Goal: Task Accomplishment & Management: Manage account settings

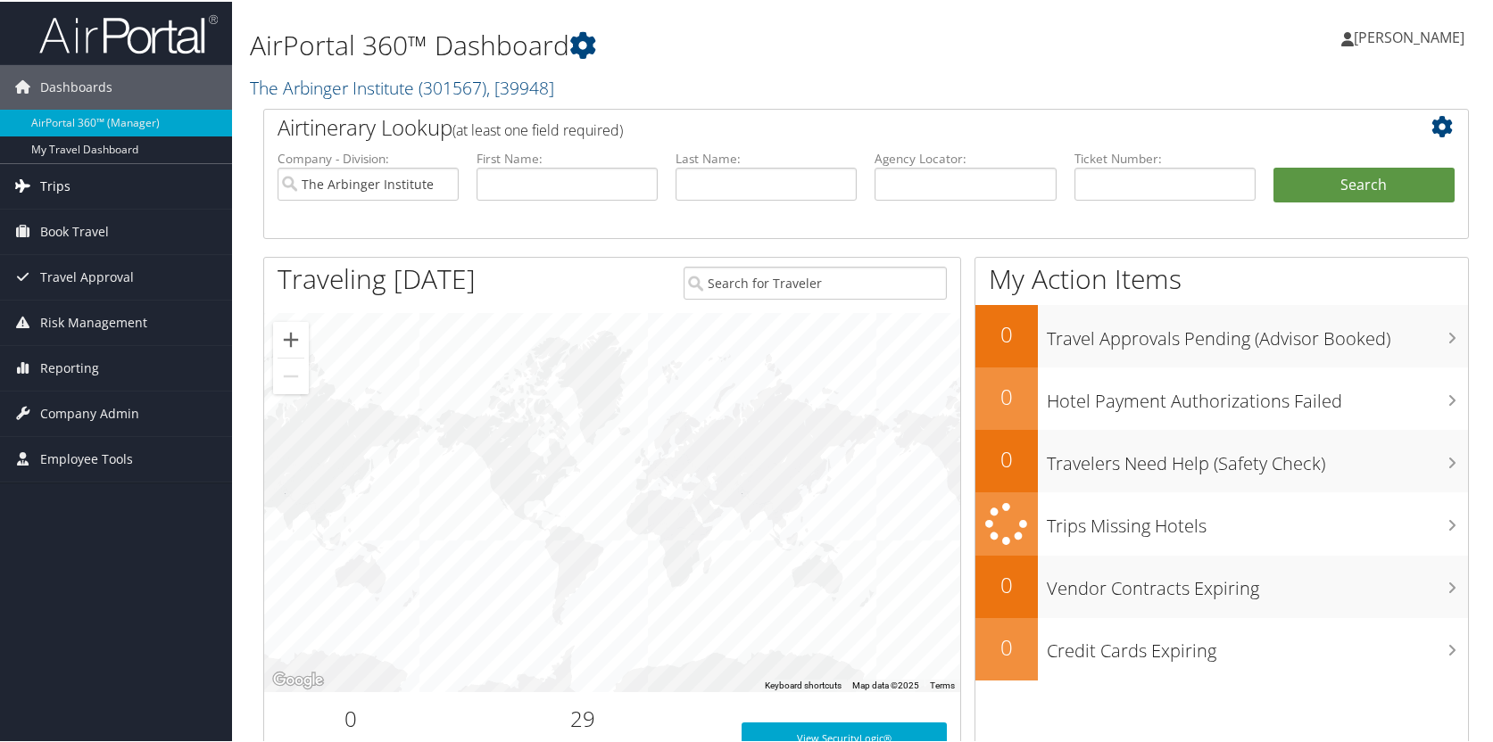
click at [119, 176] on link "Trips" at bounding box center [116, 184] width 232 height 45
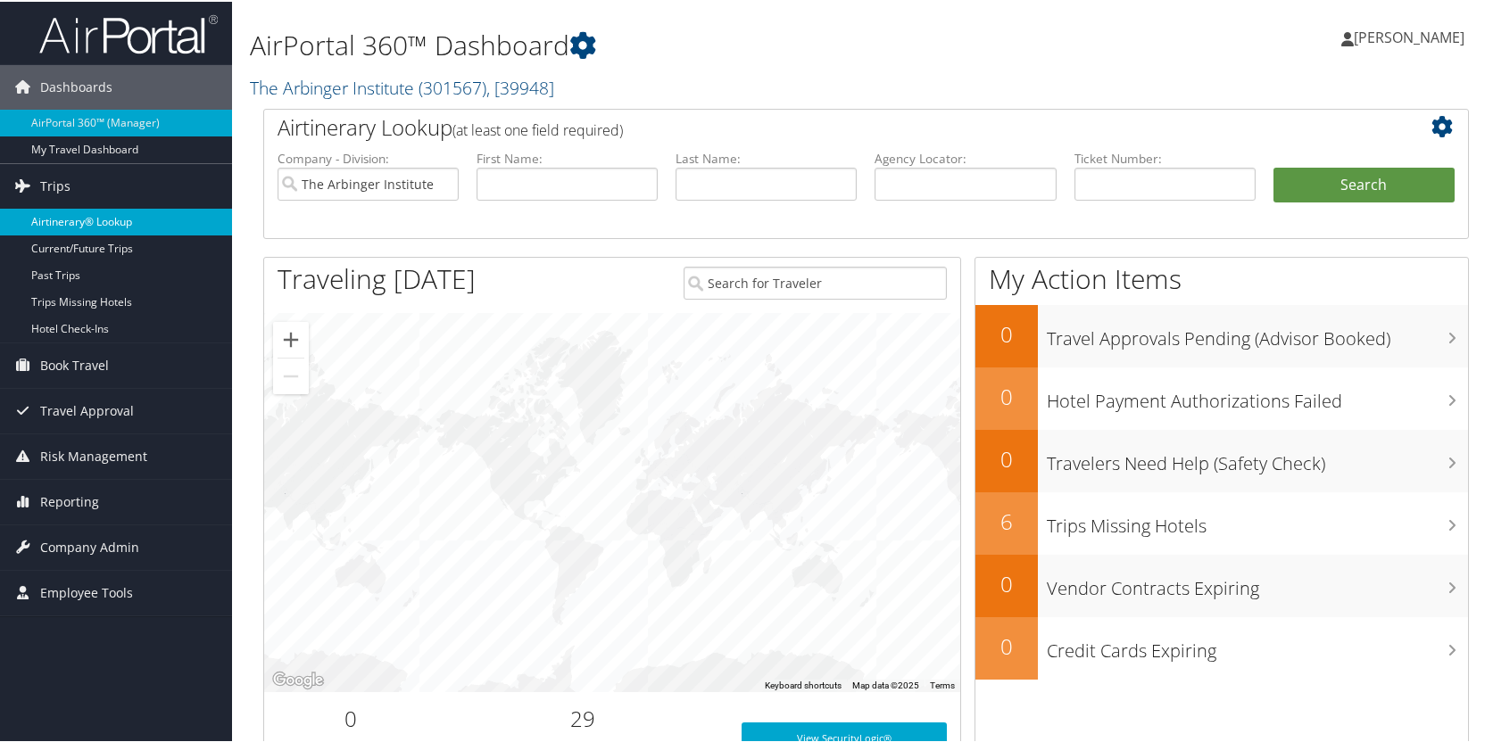
click at [117, 225] on link "Airtinerary® Lookup" at bounding box center [116, 220] width 232 height 27
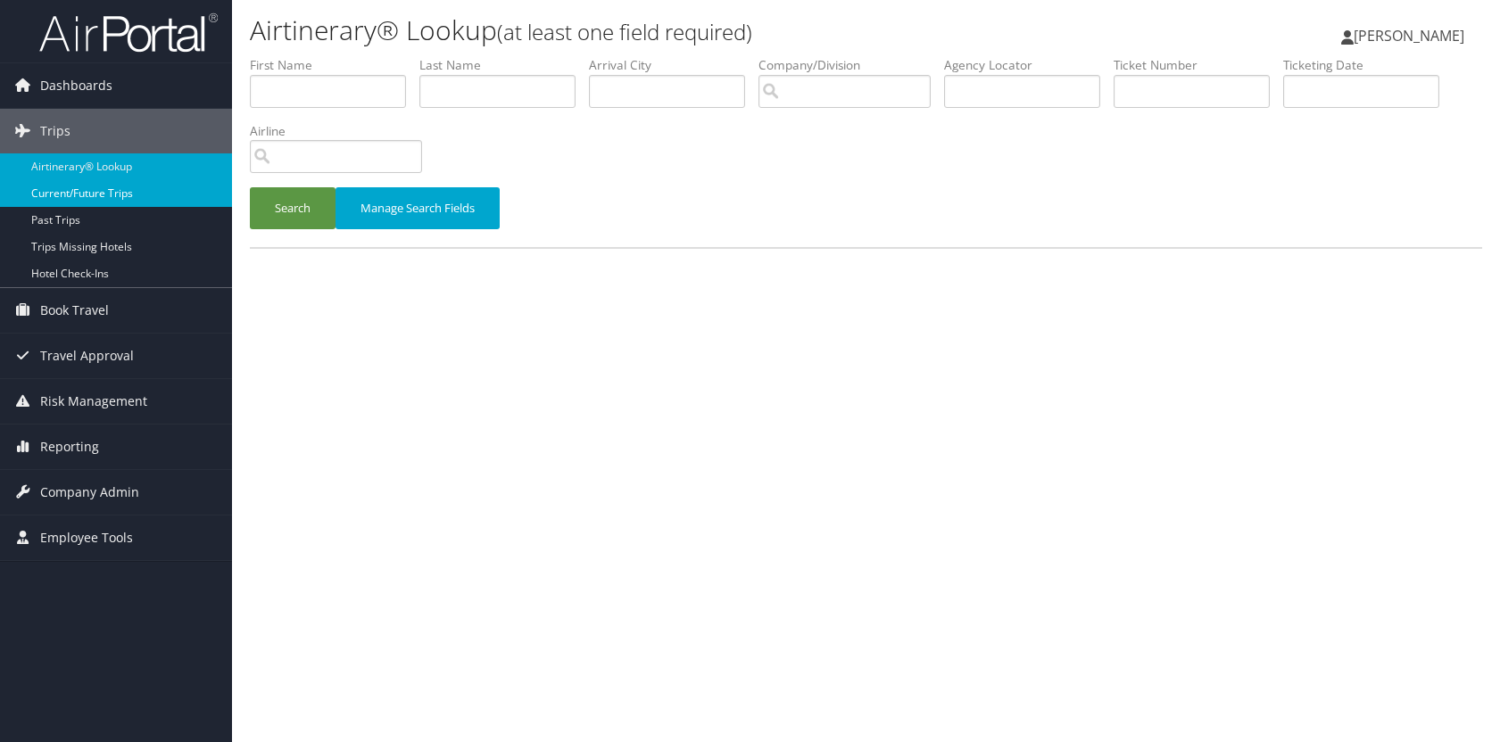
click at [89, 196] on link "Current/Future Trips" at bounding box center [116, 193] width 232 height 27
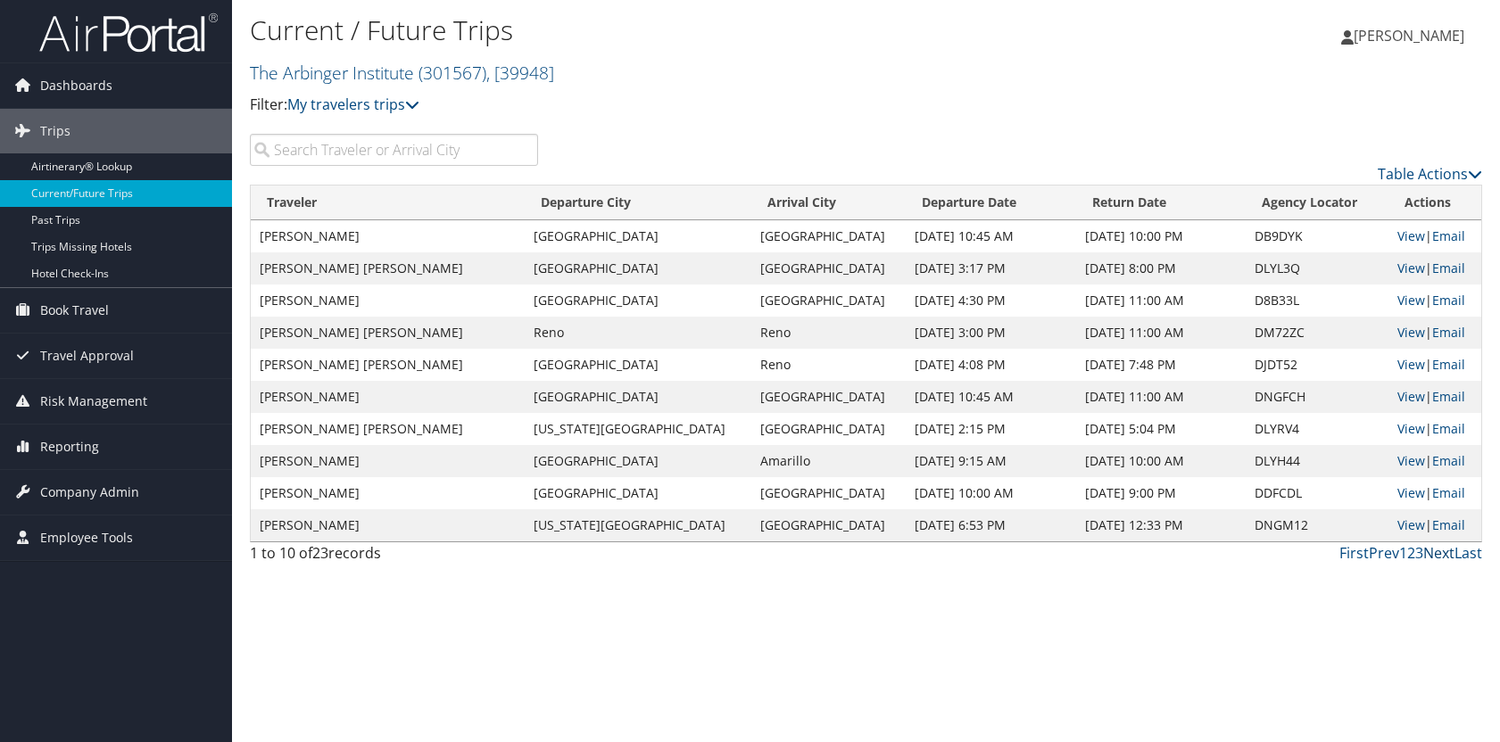
click at [1439, 555] on link "Next" at bounding box center [1438, 553] width 31 height 20
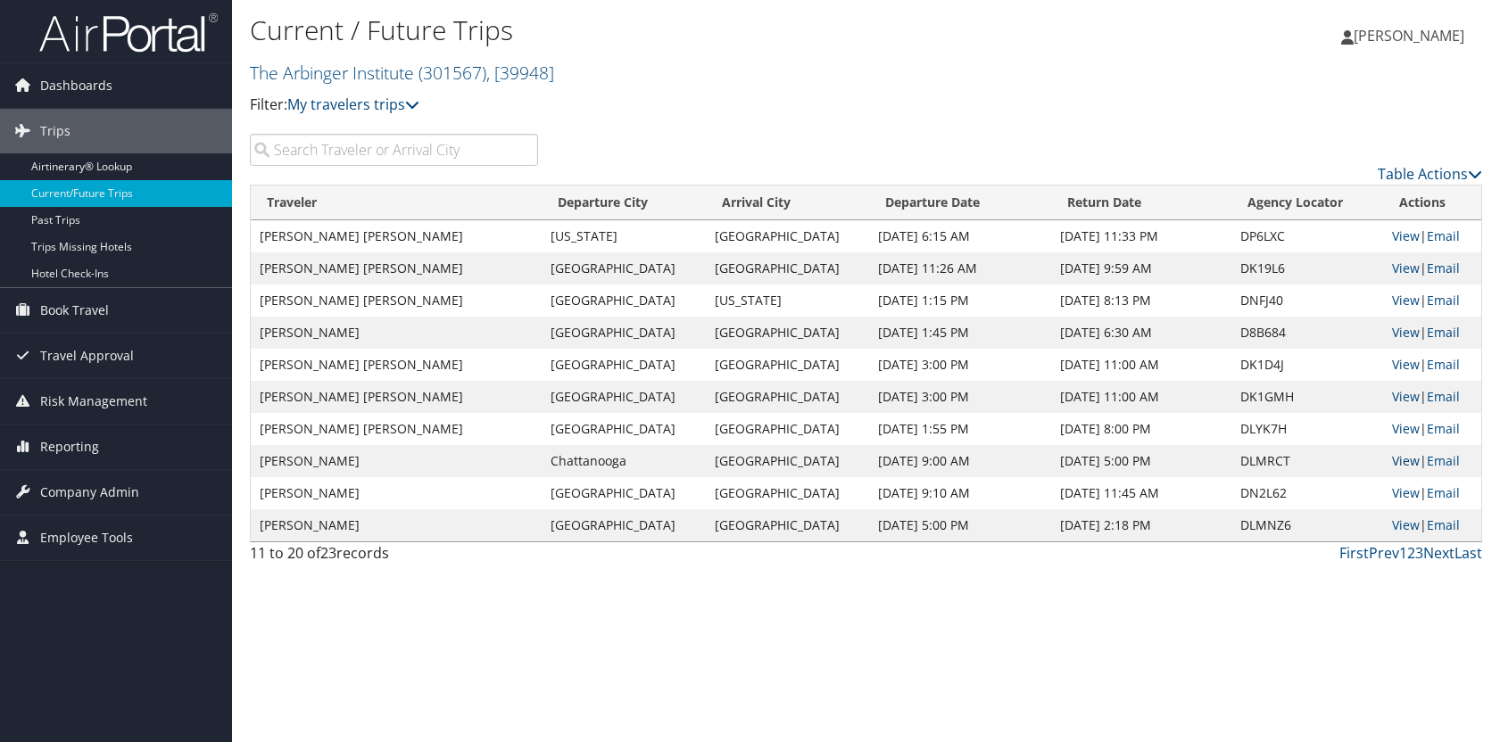
click at [1397, 464] on link "View" at bounding box center [1406, 460] width 28 height 17
click at [1446, 552] on link "Next" at bounding box center [1438, 553] width 31 height 20
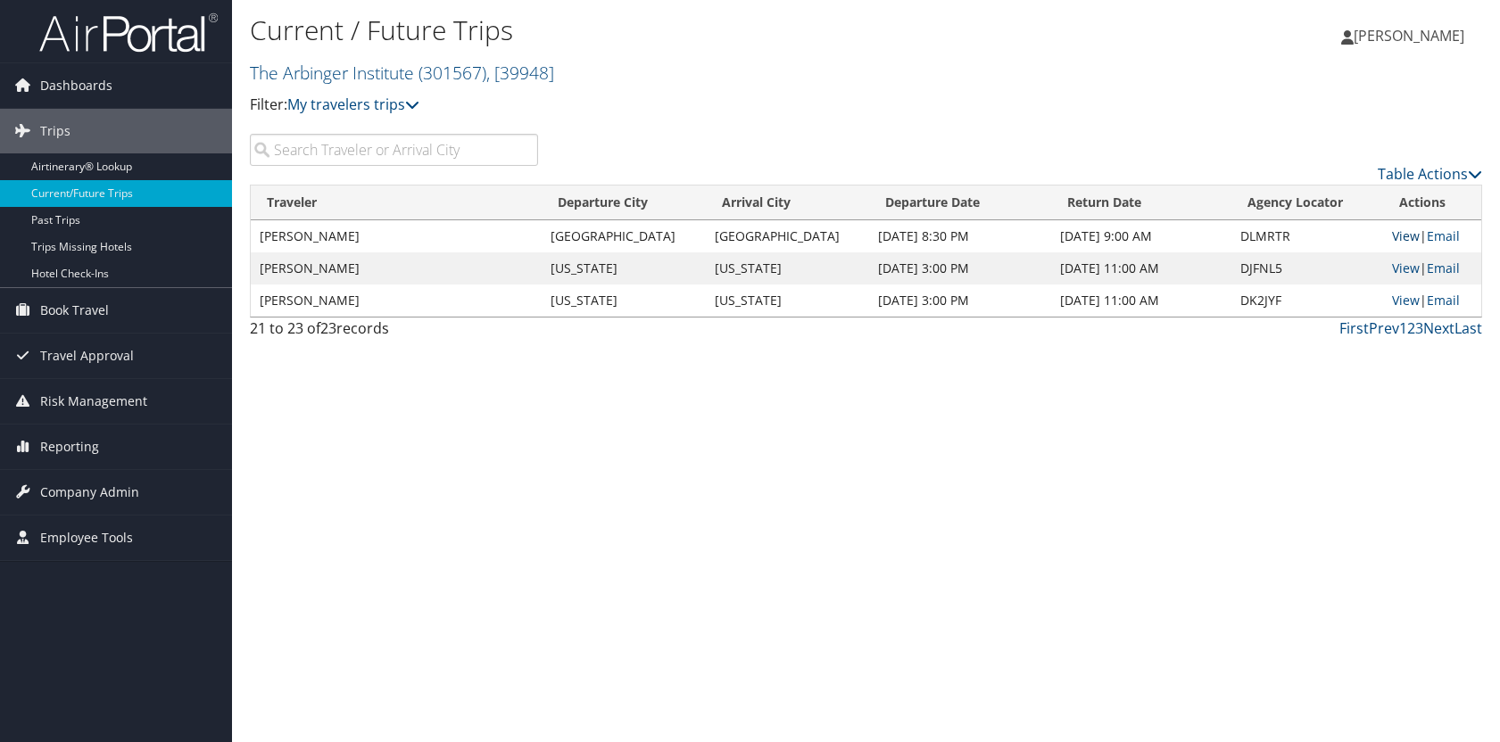
click at [1392, 236] on link "View" at bounding box center [1406, 236] width 28 height 17
click at [1392, 269] on link "View" at bounding box center [1406, 268] width 28 height 17
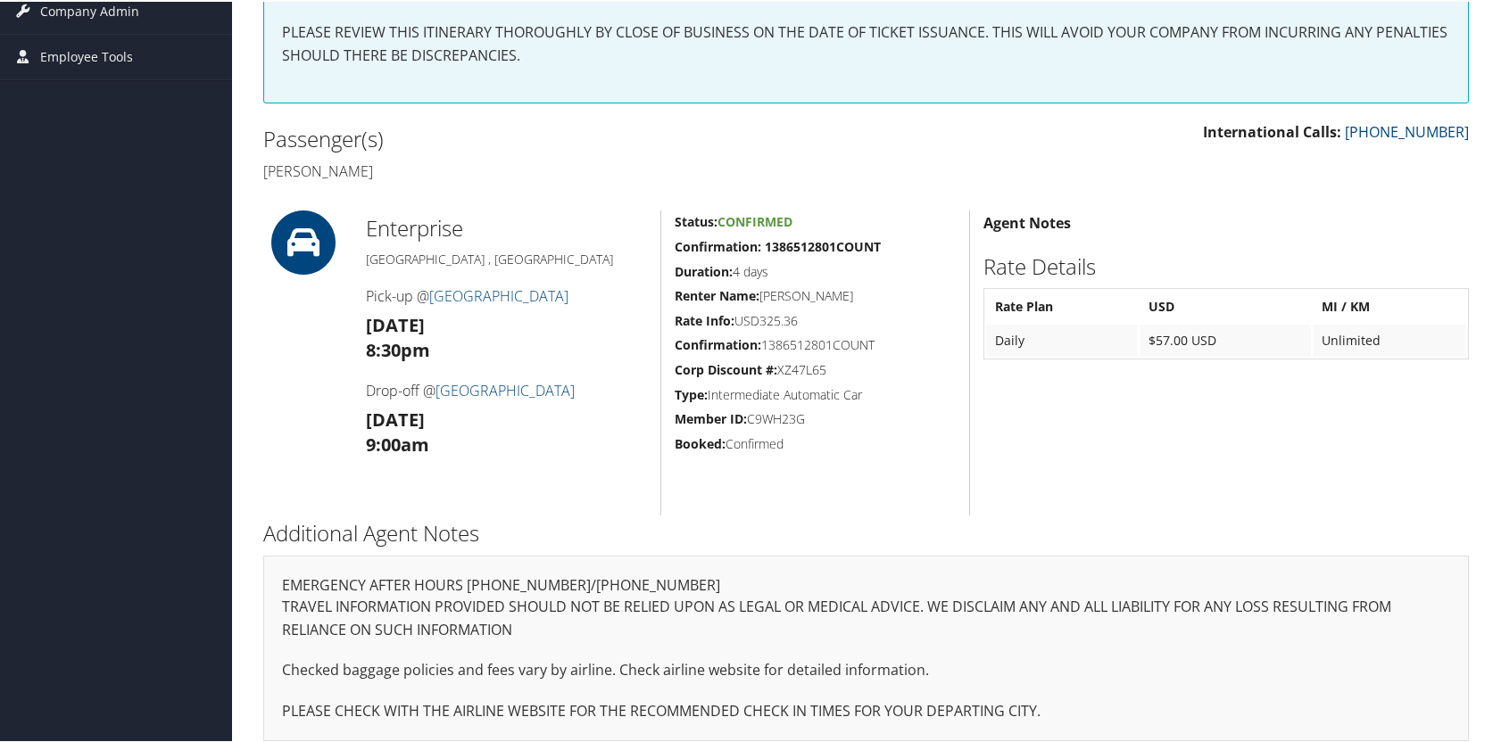
scroll to position [364, 0]
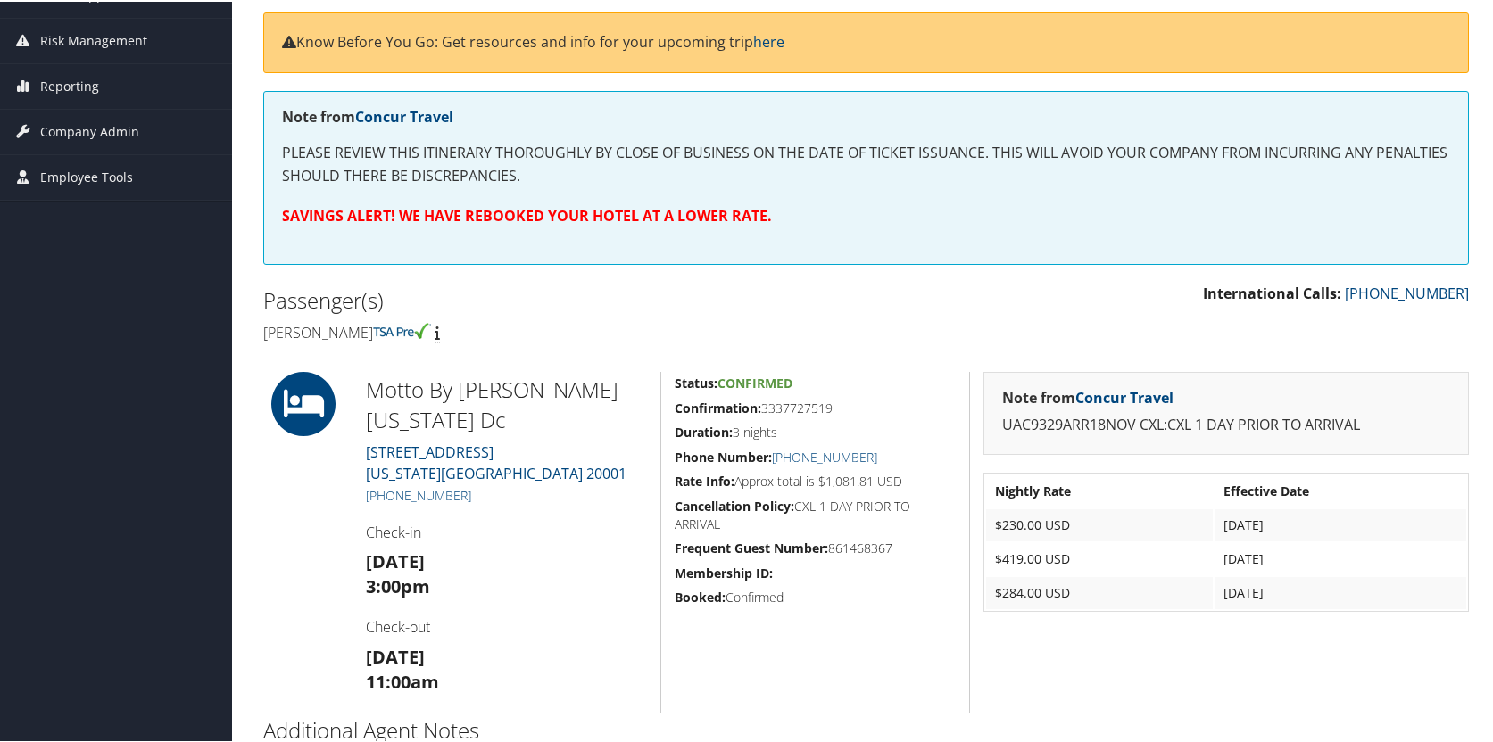
scroll to position [249, 0]
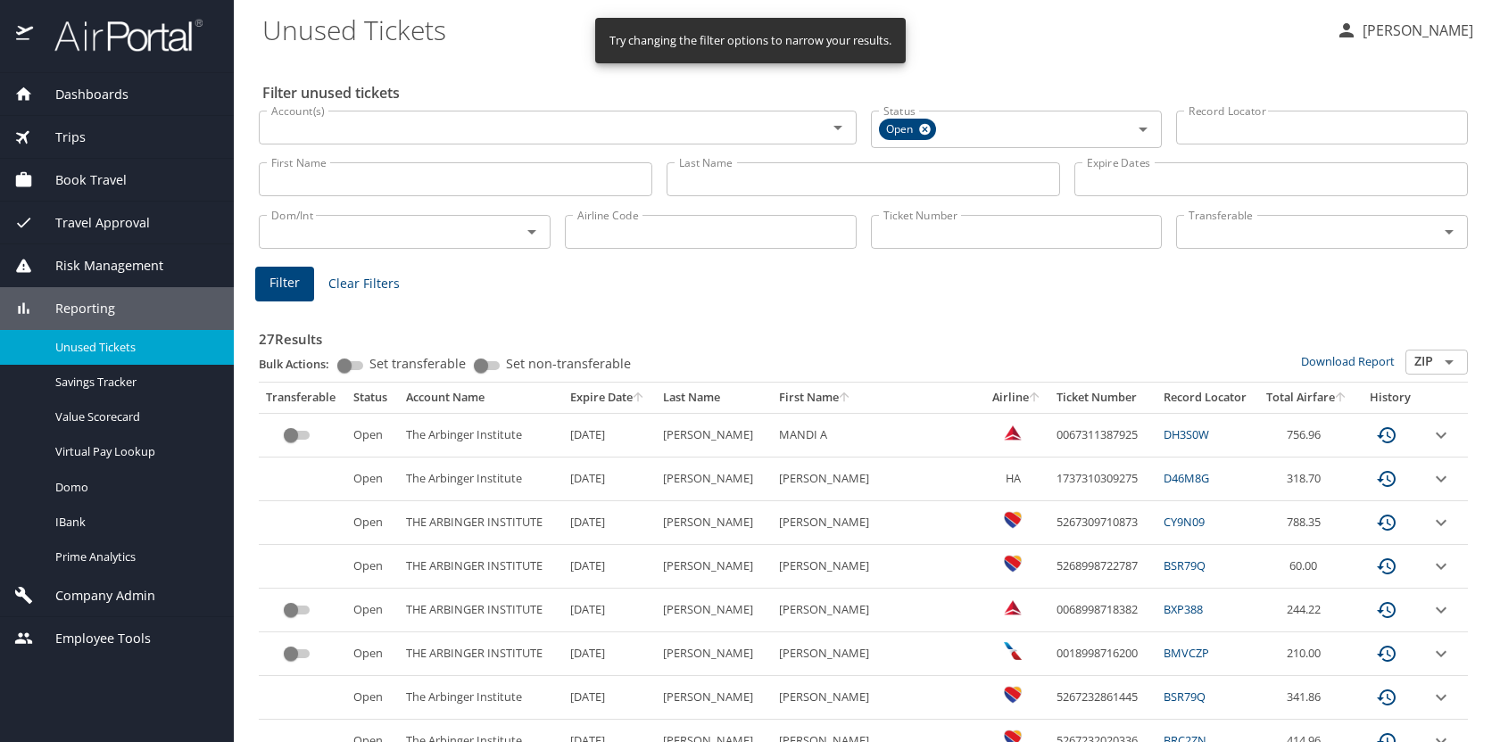
click at [622, 398] on th "Expire Date" at bounding box center [609, 398] width 93 height 30
click at [1030, 396] on icon "sort" at bounding box center [1035, 397] width 10 height 10
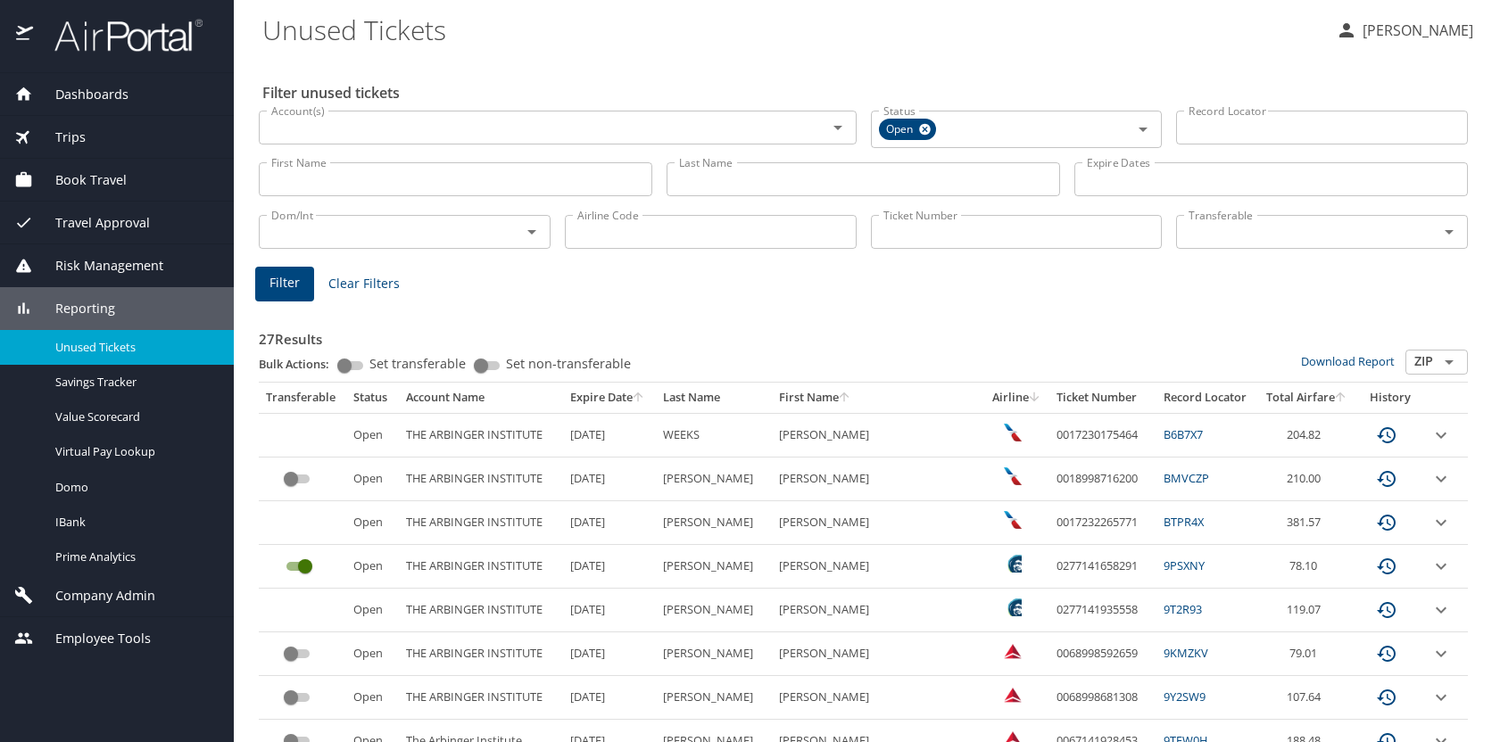
click at [606, 394] on th "Expire Date" at bounding box center [609, 398] width 93 height 30
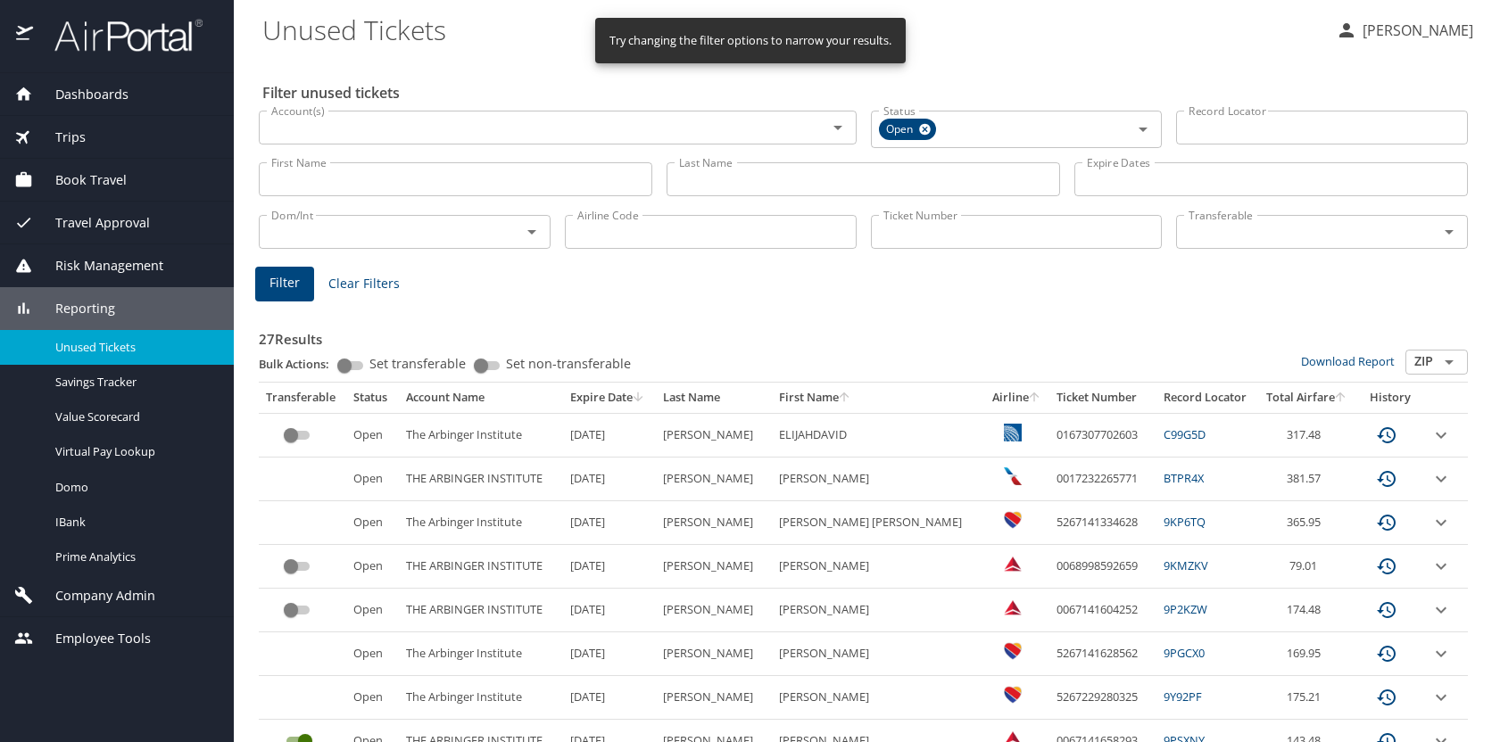
click at [653, 226] on input "Airline Code" at bounding box center [711, 232] width 292 height 34
type input "DL"
click at [297, 294] on span "Filter" at bounding box center [284, 283] width 30 height 22
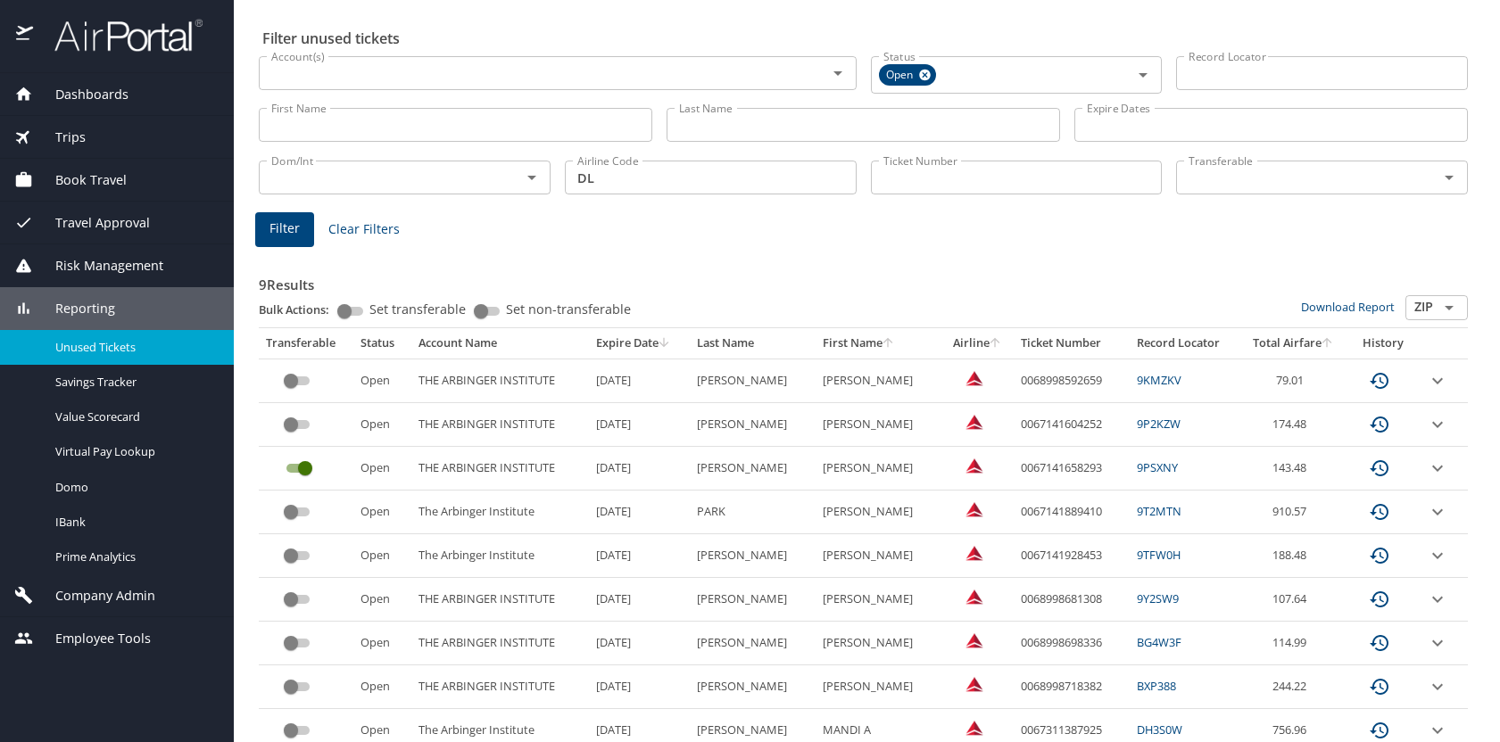
scroll to position [57, 0]
click at [291, 425] on input "custom pagination table" at bounding box center [291, 421] width 64 height 21
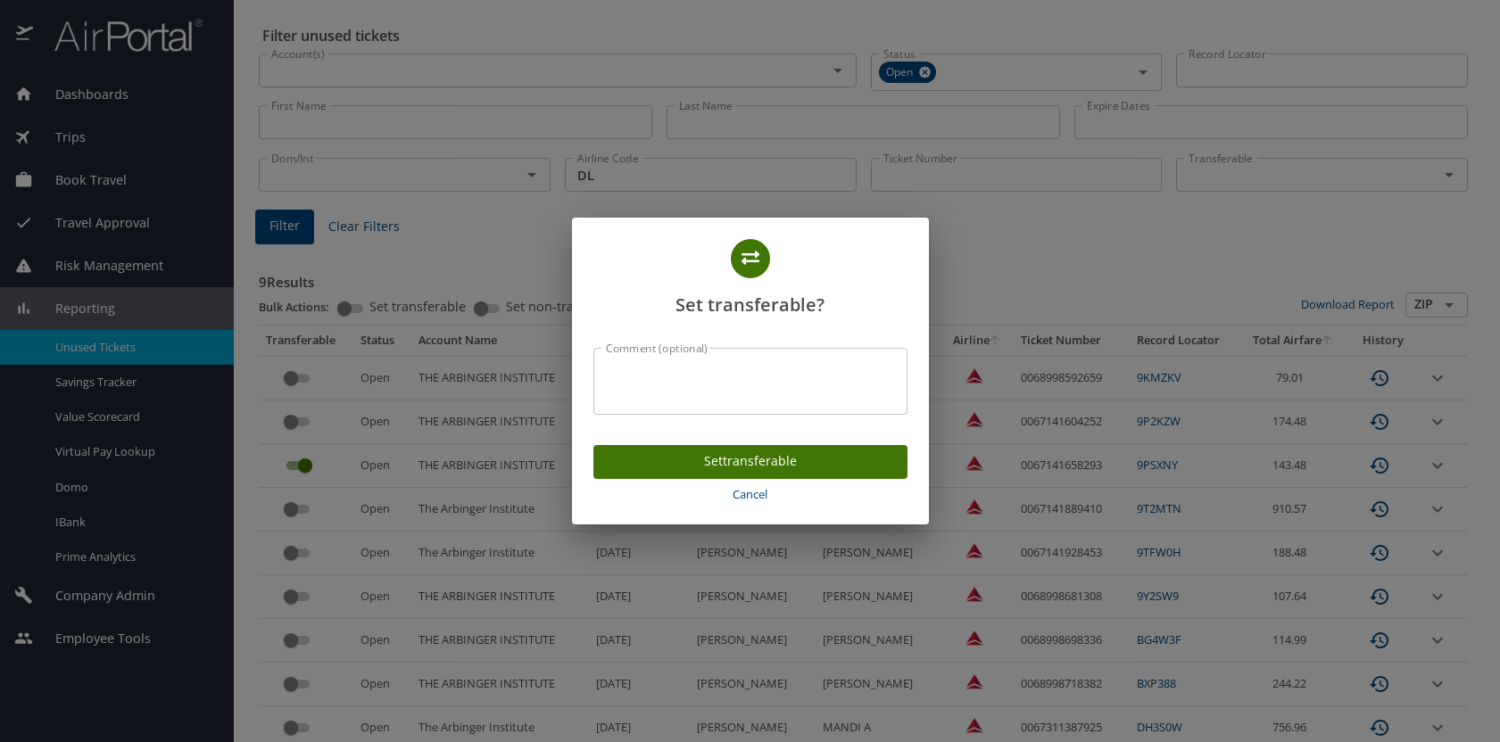
click at [745, 493] on span "Cancel" at bounding box center [751, 495] width 300 height 21
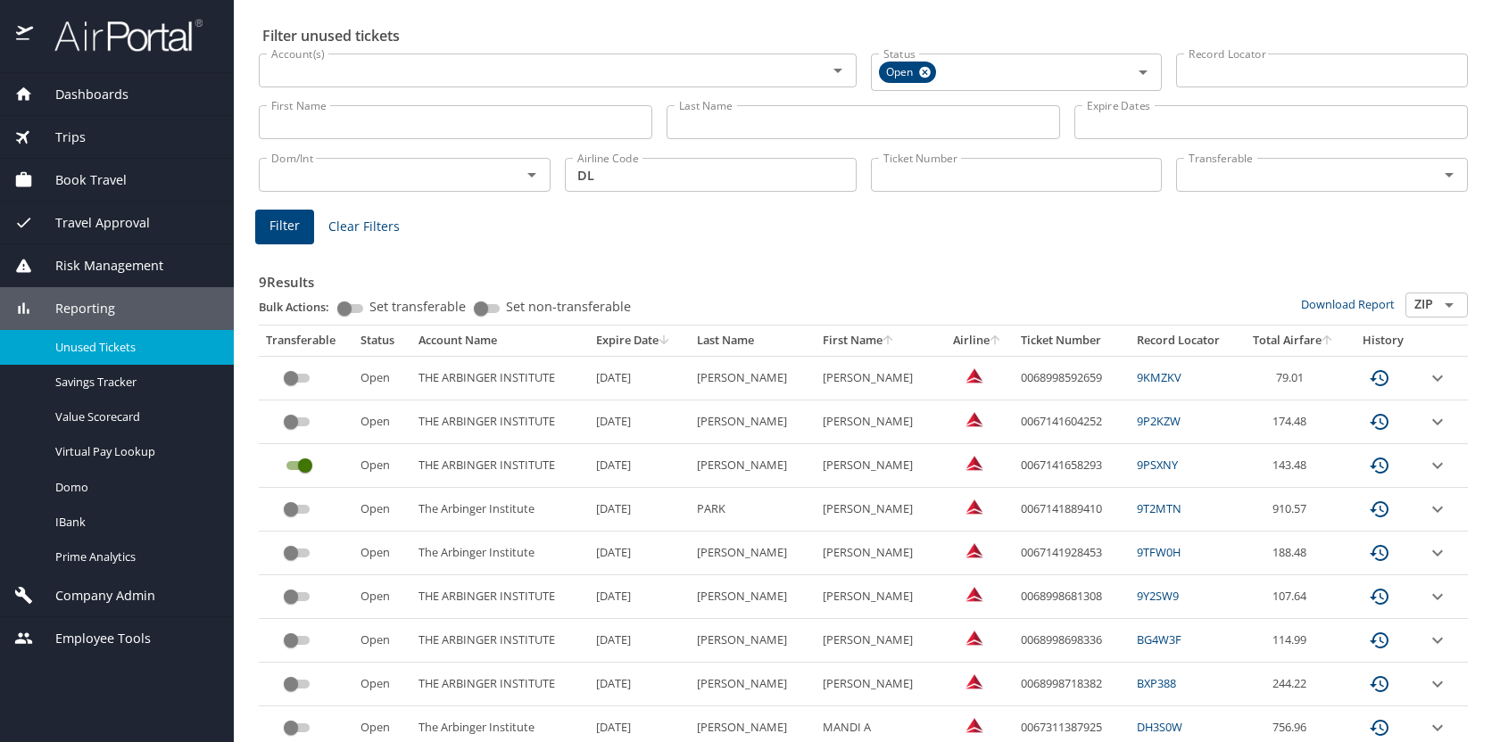
click at [353, 417] on td "Open" at bounding box center [381, 423] width 57 height 44
click at [416, 419] on INSTITUTE "THE ARBINGER INSTITUTE" at bounding box center [500, 423] width 178 height 44
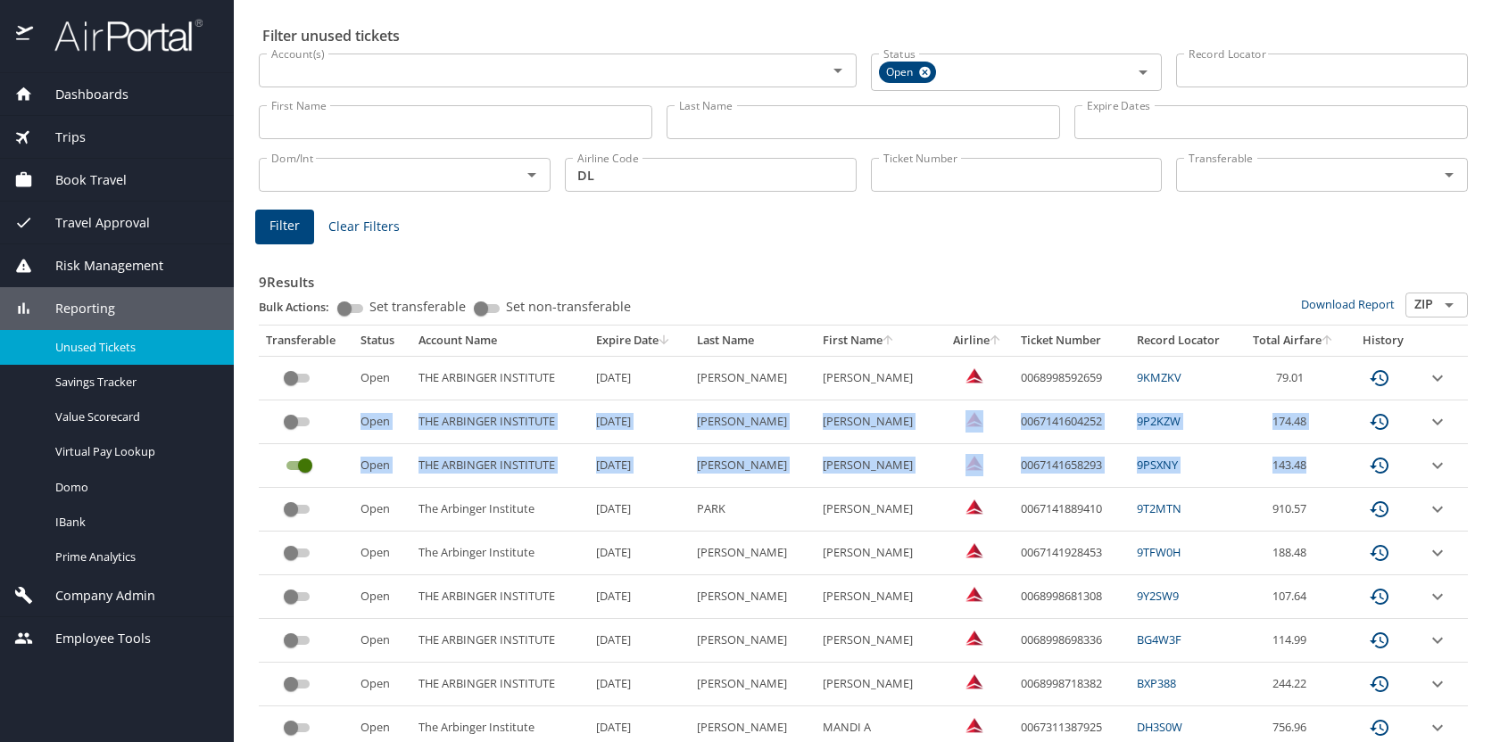
drag, startPoint x: 262, startPoint y: 413, endPoint x: 1313, endPoint y: 464, distance: 1051.5
click at [1313, 464] on tbody "Open THE ARBINGER INSTITUTE 11/14/2025 SMITH SONSEENAHRAY HAMBRICK 006899859265…" at bounding box center [863, 553] width 1209 height 394
copy tbody "Open THE ARBINGER INSTITUTE 11/25/2025 REED SYLVEN BRADY 0067141604252 9P2KZW 1…"
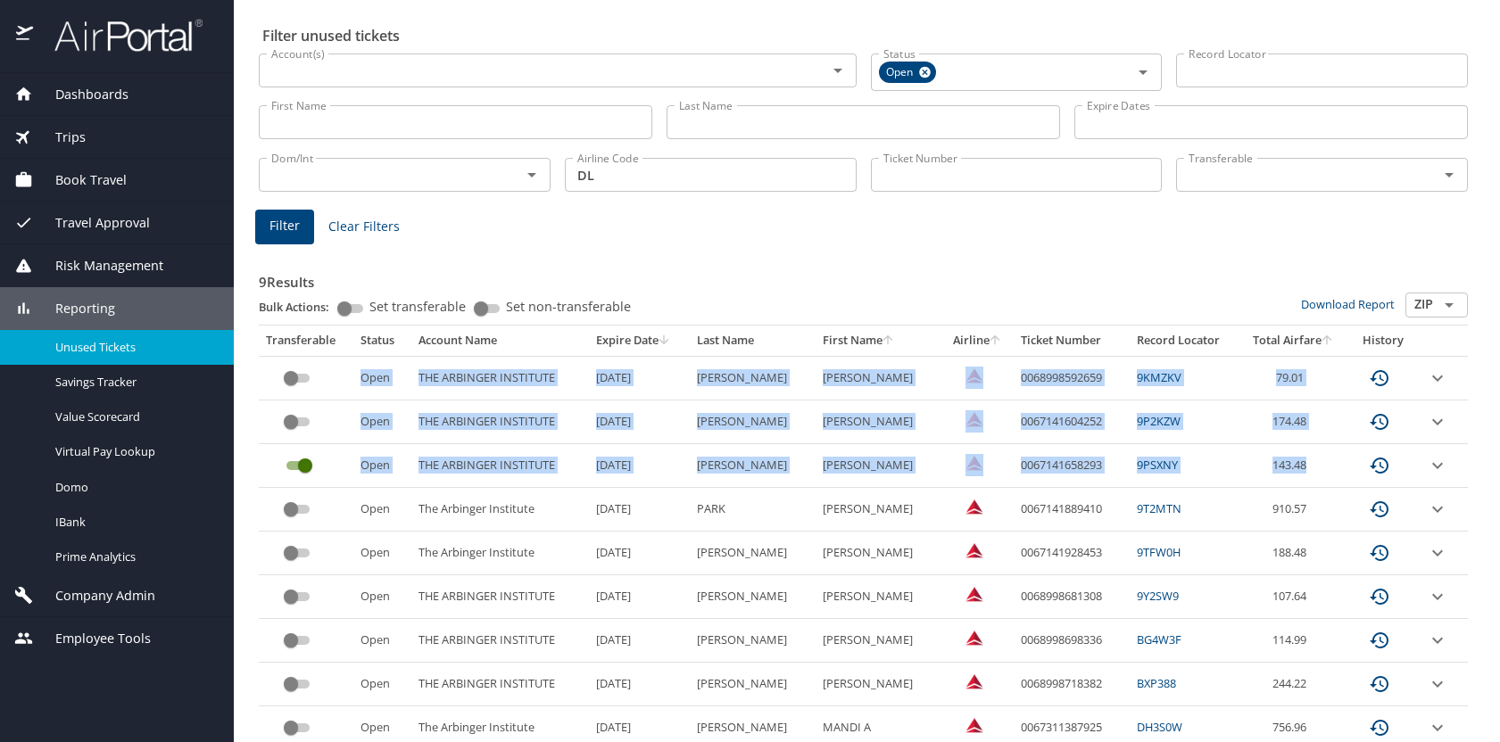
drag, startPoint x: 273, startPoint y: 373, endPoint x: 1429, endPoint y: 470, distance: 1159.6
click at [1429, 470] on tbody "Open THE ARBINGER INSTITUTE 11/14/2025 SMITH SONSEENAHRAY HAMBRICK 006899859265…" at bounding box center [863, 553] width 1209 height 394
copy tbody "Open THE ARBINGER INSTITUTE 11/14/2025 SMITH SONSEENAHRAY HAMBRICK 006899859265…"
click at [294, 425] on input "custom pagination table" at bounding box center [291, 421] width 64 height 21
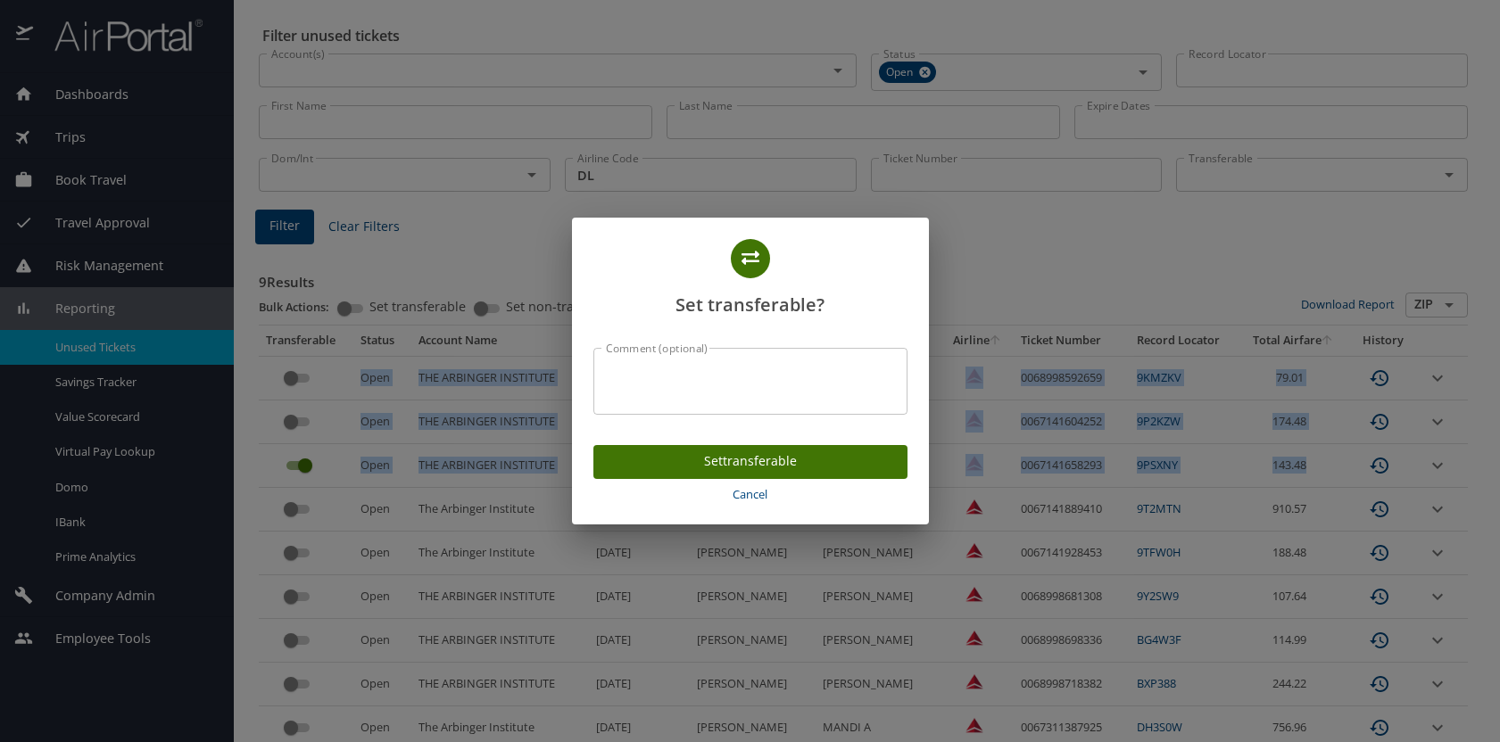
click at [654, 452] on span "Set transferable" at bounding box center [751, 462] width 286 height 22
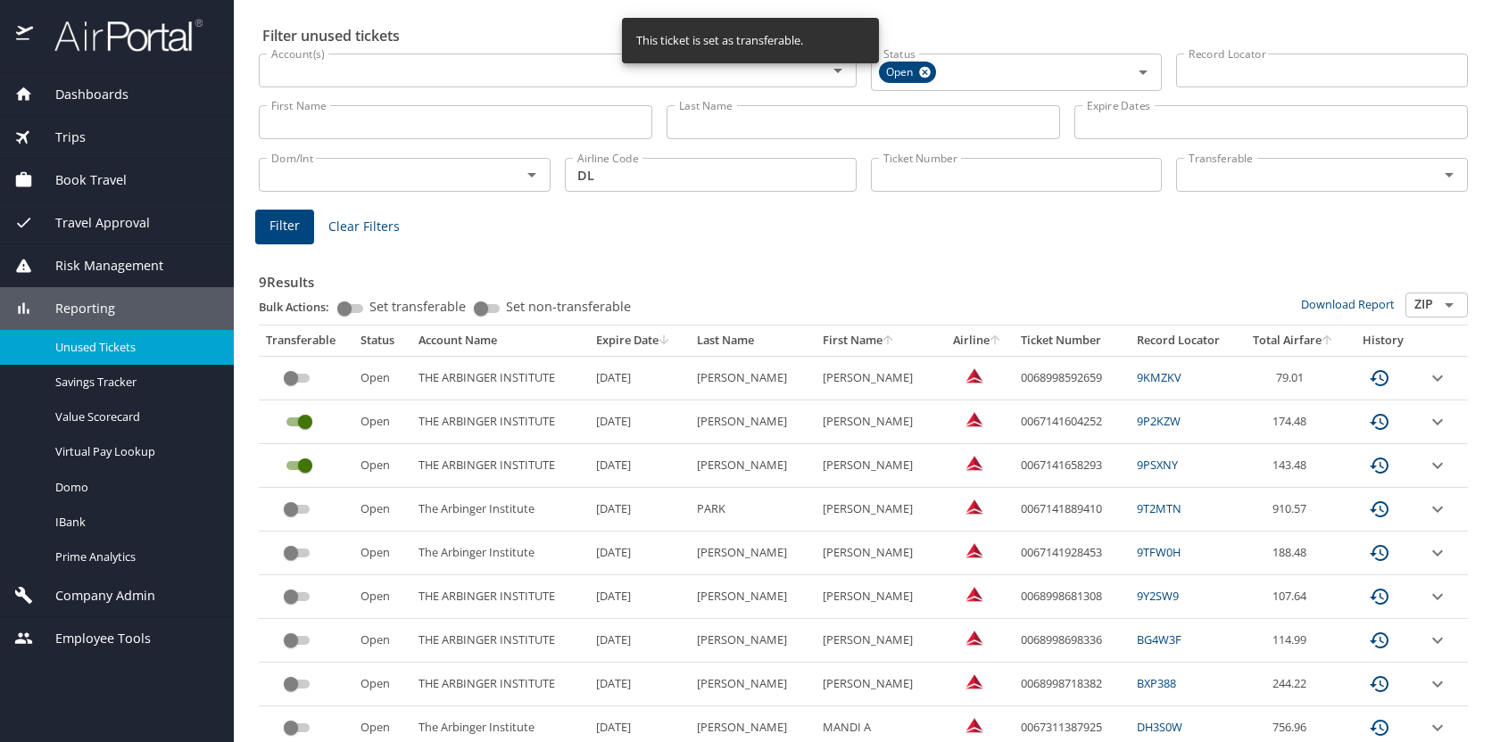
click at [870, 264] on h3 "9 Results" at bounding box center [863, 276] width 1209 height 31
